Goal: Find specific fact: Find specific fact

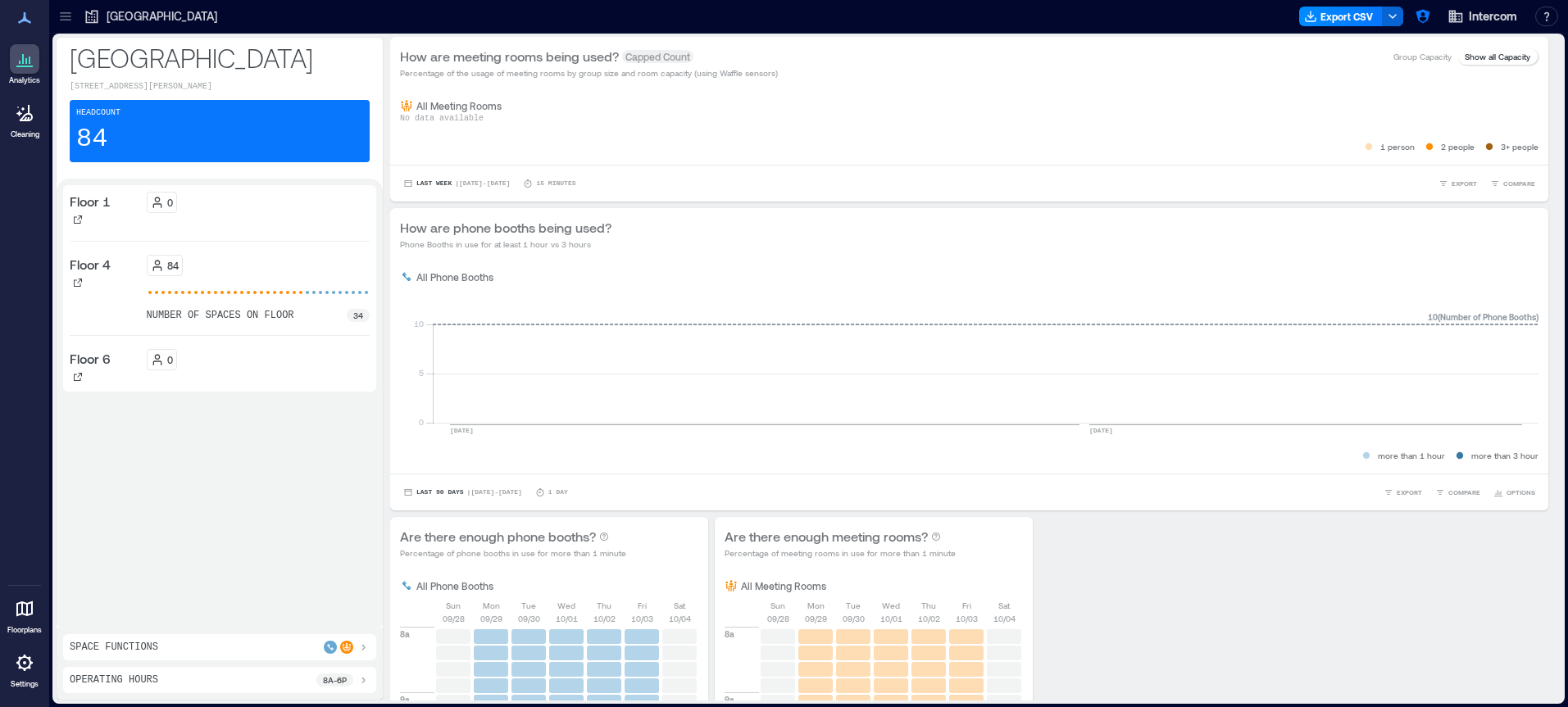
click at [97, 268] on p "Floor 4" at bounding box center [90, 265] width 41 height 20
click at [35, 62] on div at bounding box center [25, 59] width 30 height 30
click at [64, 13] on icon at bounding box center [65, 14] width 11 height 2
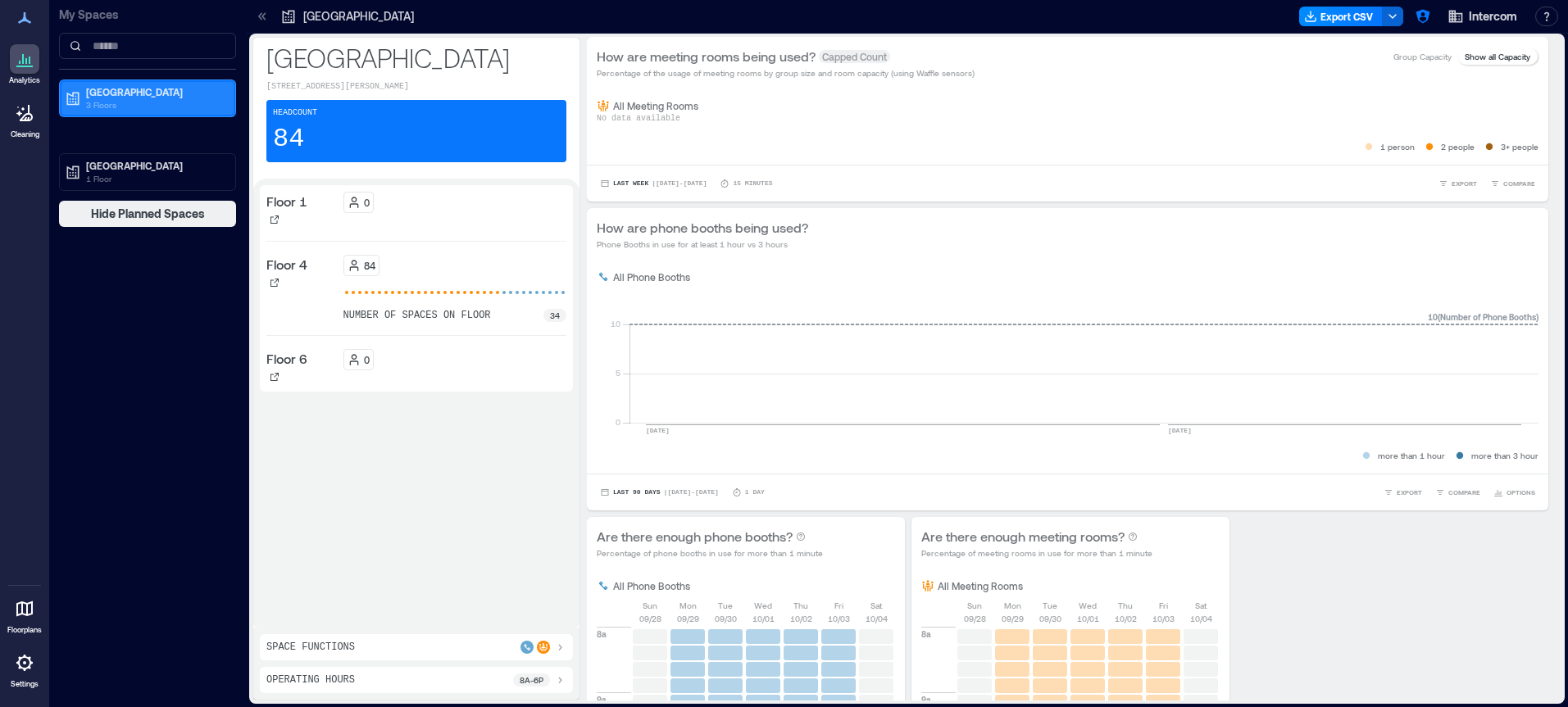
click at [123, 100] on p "3 Floors" at bounding box center [155, 104] width 138 height 13
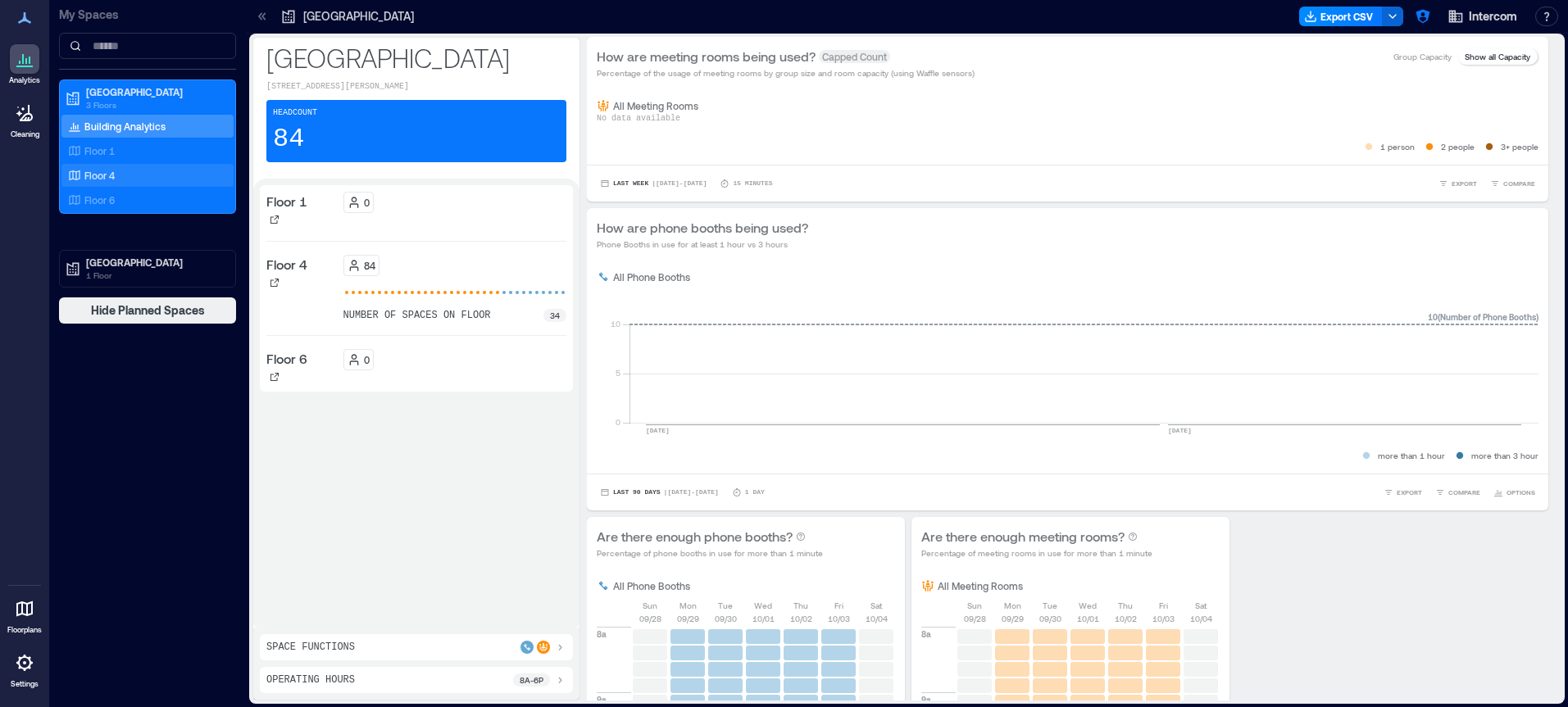
click at [150, 172] on div "Floor 4" at bounding box center [143, 175] width 159 height 16
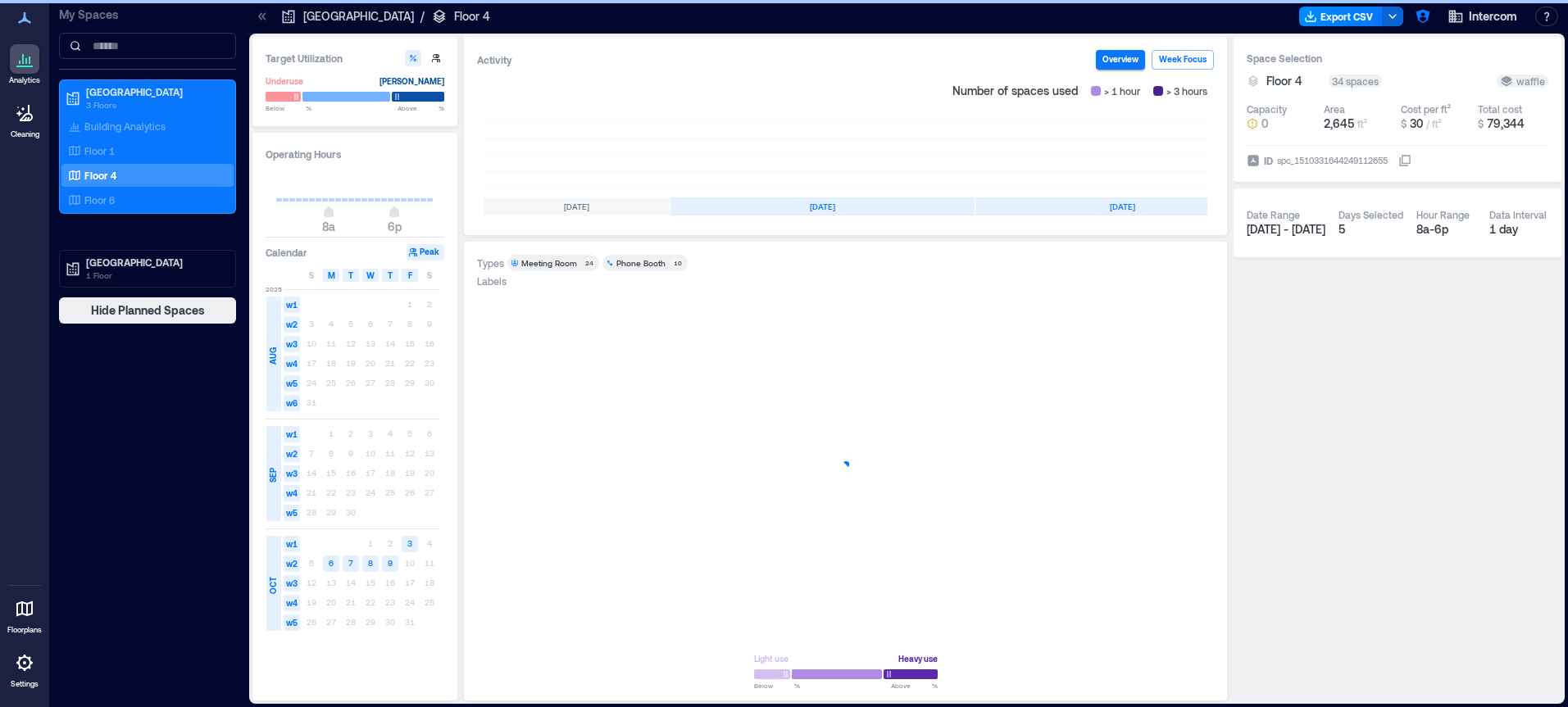
scroll to position [0, 162]
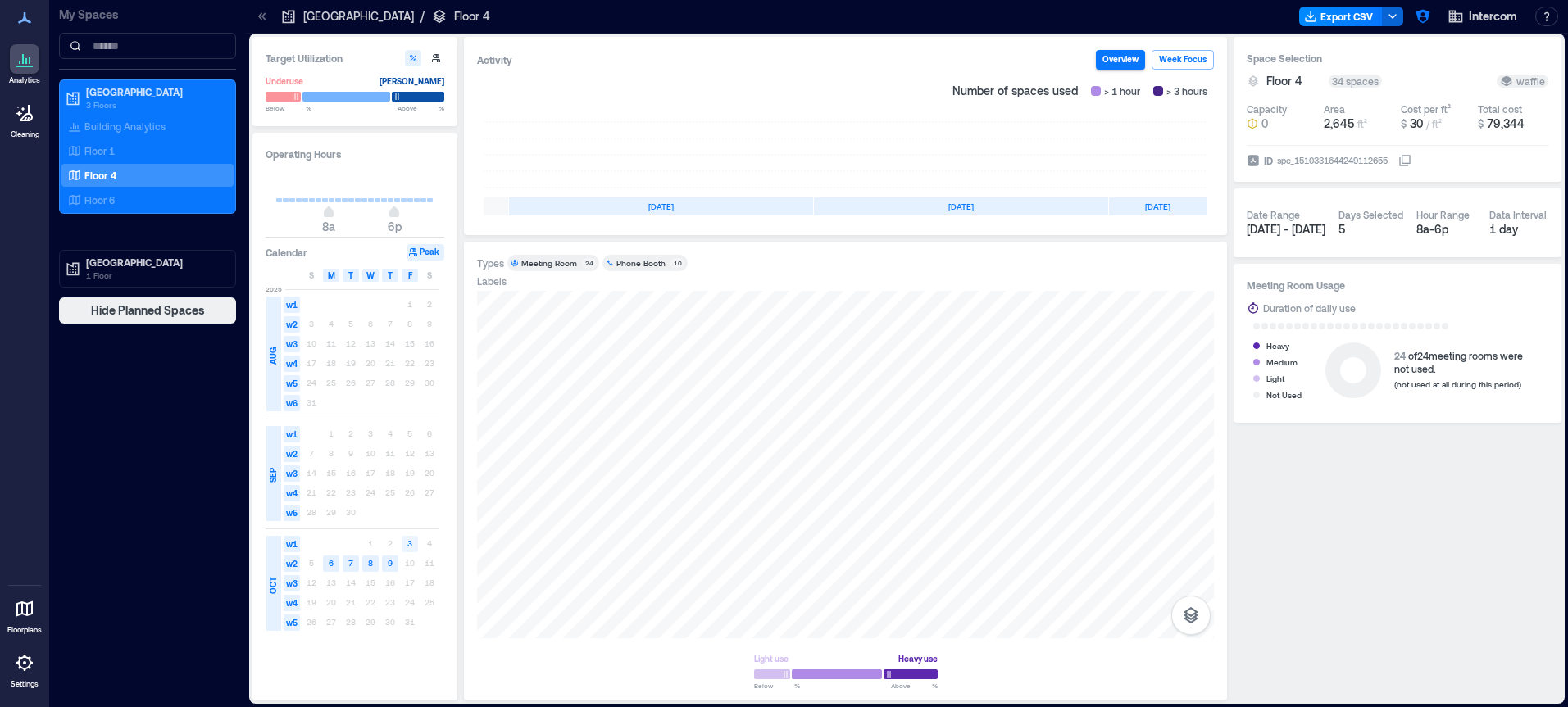
click at [406, 545] on rect at bounding box center [409, 544] width 16 height 16
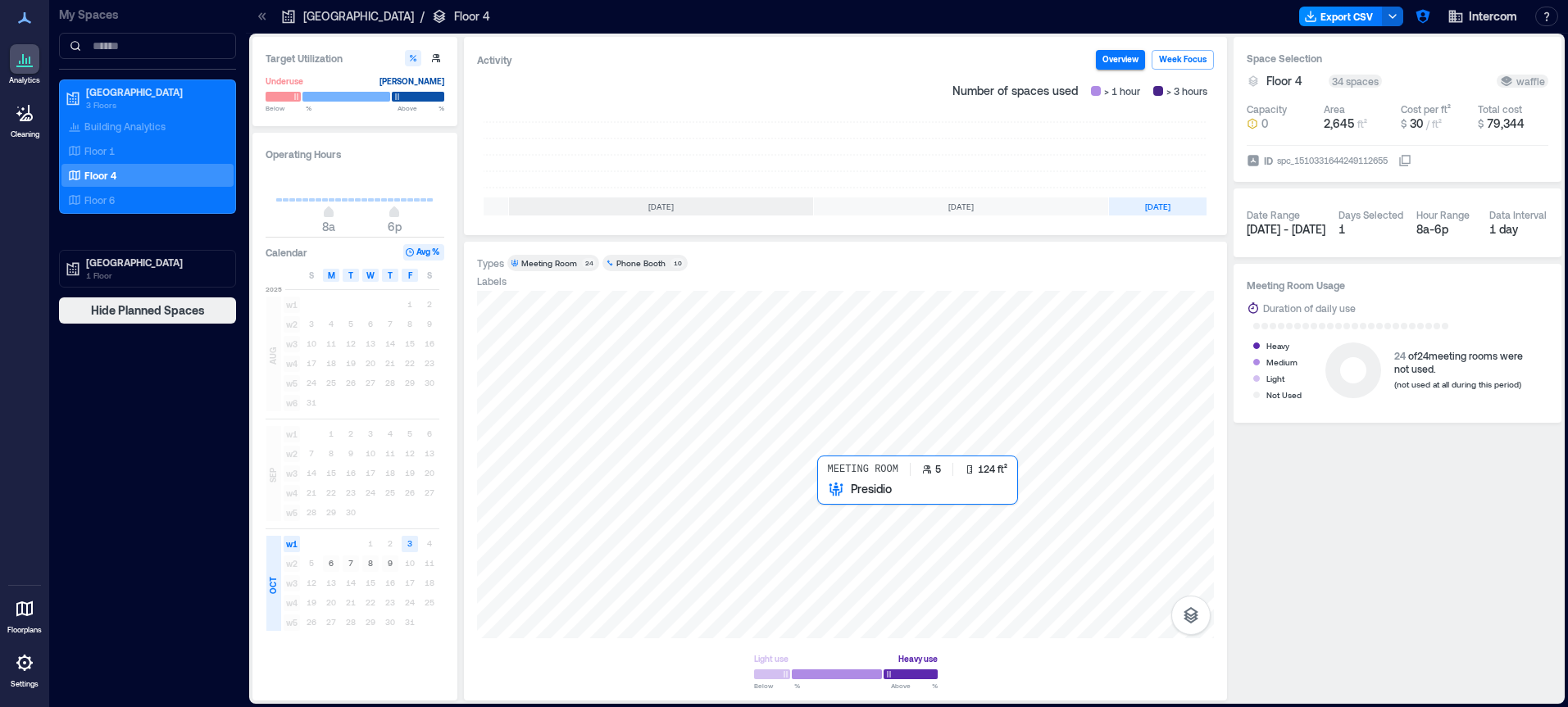
click at [821, 491] on div at bounding box center [845, 464] width 737 height 348
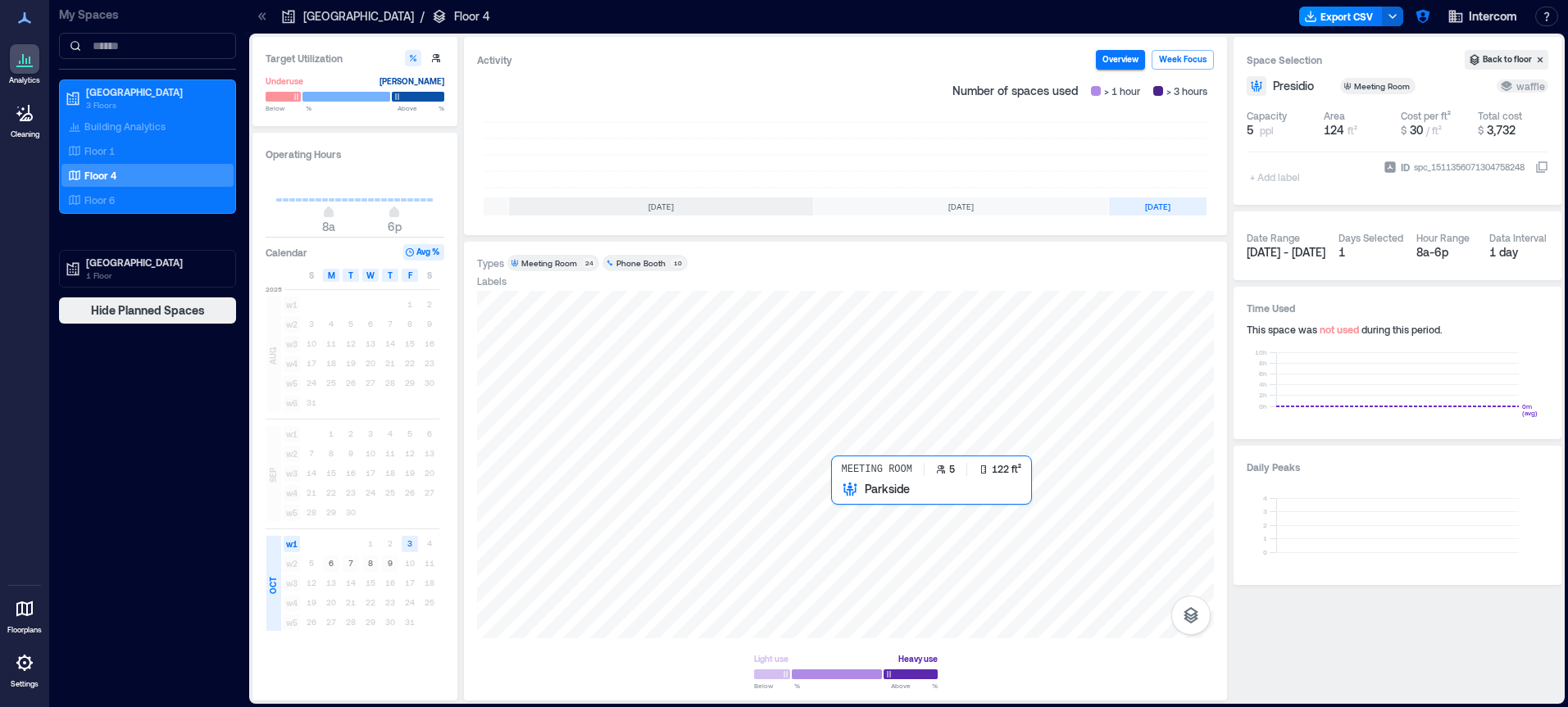
click at [833, 490] on div at bounding box center [845, 464] width 737 height 348
click at [880, 465] on div at bounding box center [845, 464] width 737 height 348
click at [137, 146] on div "Floor 1" at bounding box center [143, 151] width 159 height 16
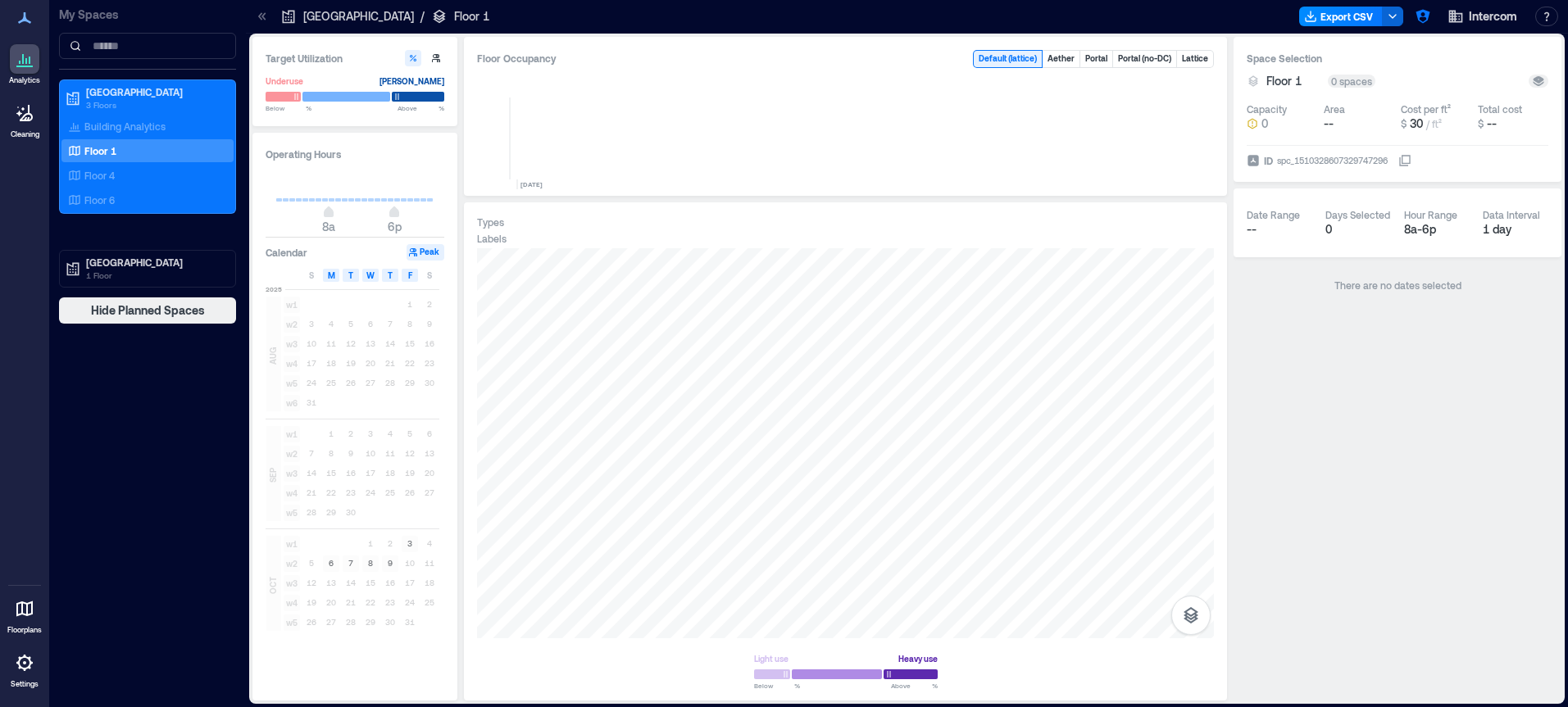
click at [27, 662] on icon at bounding box center [25, 663] width 20 height 20
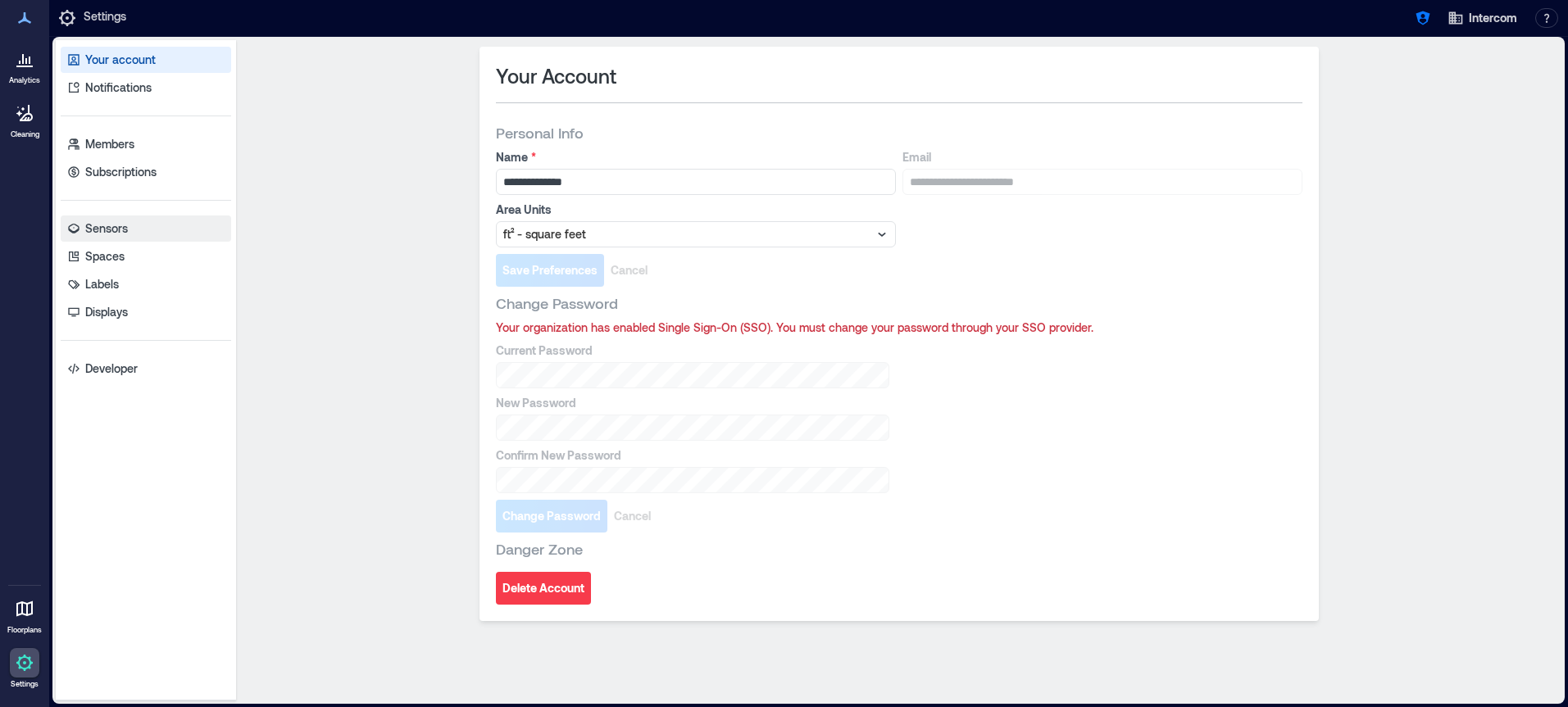
click at [123, 224] on p "Sensors" at bounding box center [106, 229] width 43 height 16
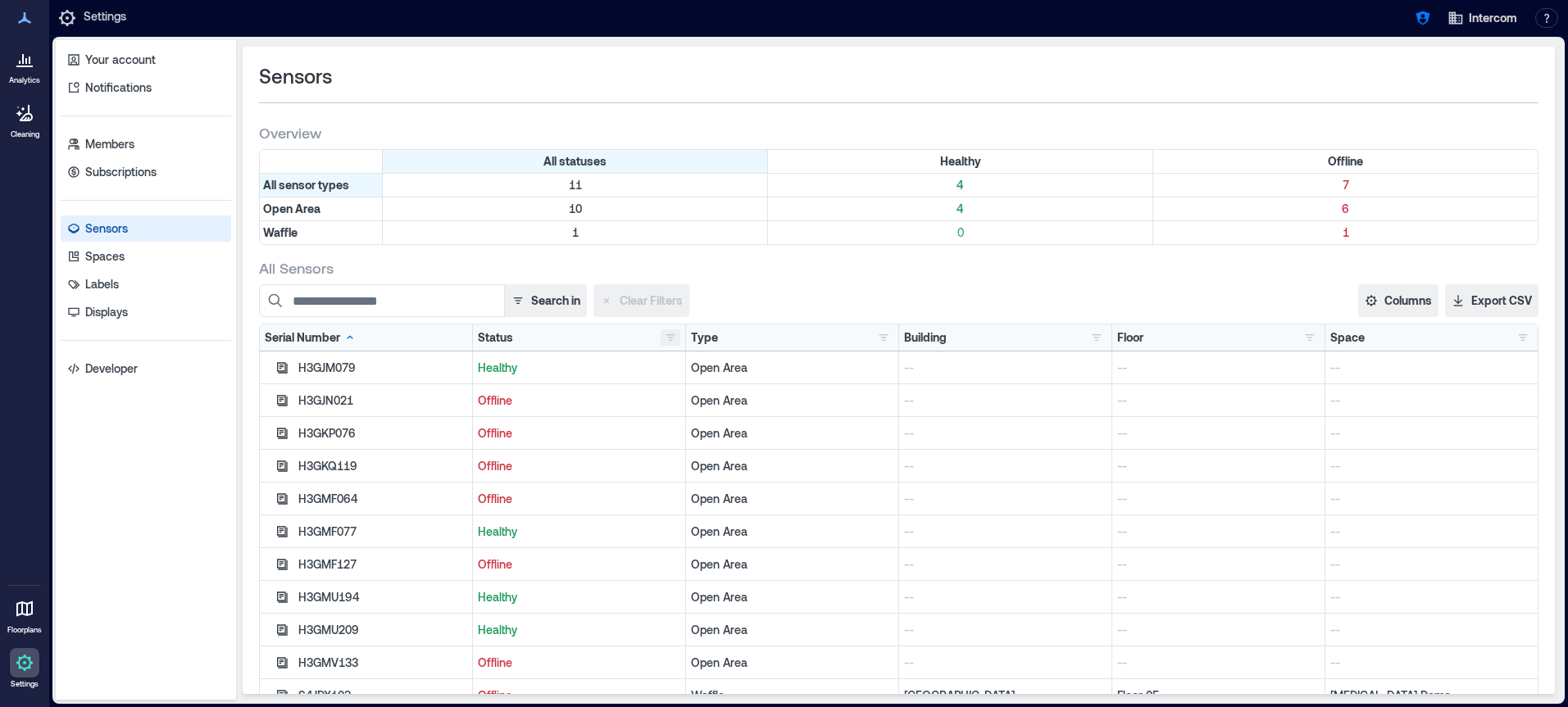
click at [673, 338] on button "button" at bounding box center [671, 338] width 20 height 16
click at [676, 370] on div "Healthy 4" at bounding box center [722, 369] width 104 height 16
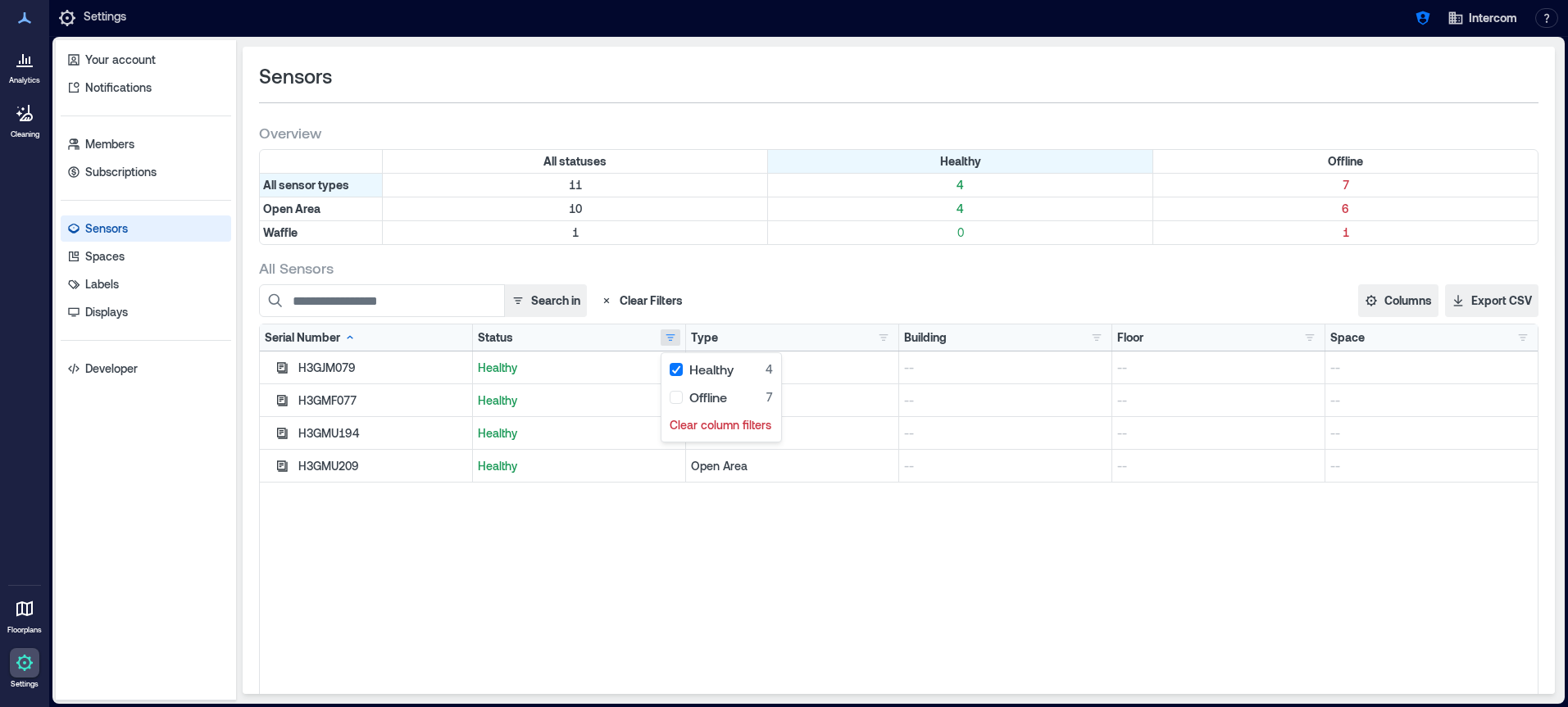
click at [532, 587] on div "H3GJM079 Healthy Open Area -- -- -- H3GMF077 Healthy Open Area -- -- -- H3GMU19…" at bounding box center [898, 555] width 1277 height 409
drag, startPoint x: 357, startPoint y: 366, endPoint x: 301, endPoint y: 368, distance: 56.0
click at [301, 368] on div "H3GJM079" at bounding box center [383, 368] width 169 height 16
copy div "H3GJM079"
